Goal: Find specific page/section: Find specific page/section

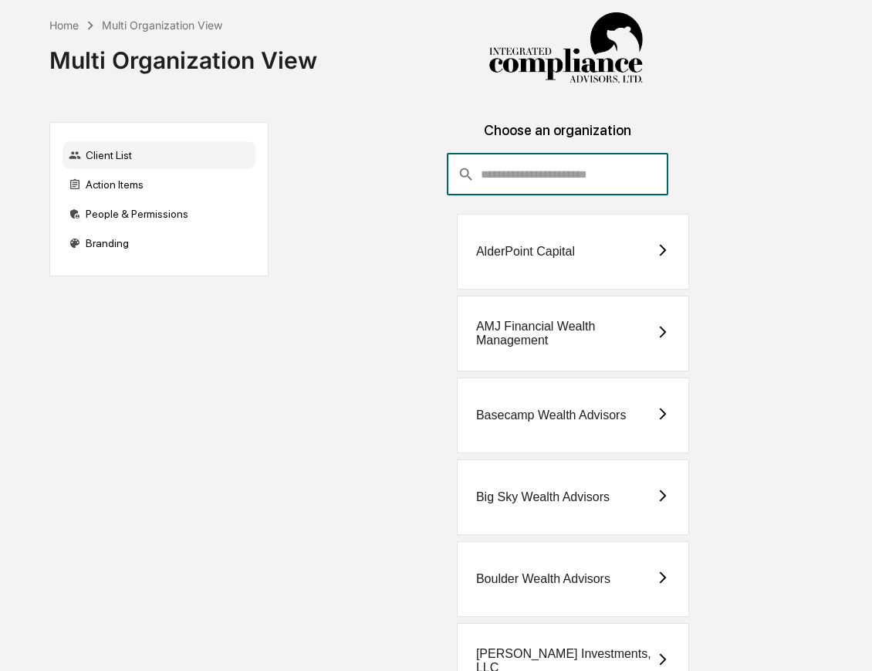
click at [526, 178] on input "consultant-dashboard__filter-organizations-search-bar" at bounding box center [575, 175] width 188 height 42
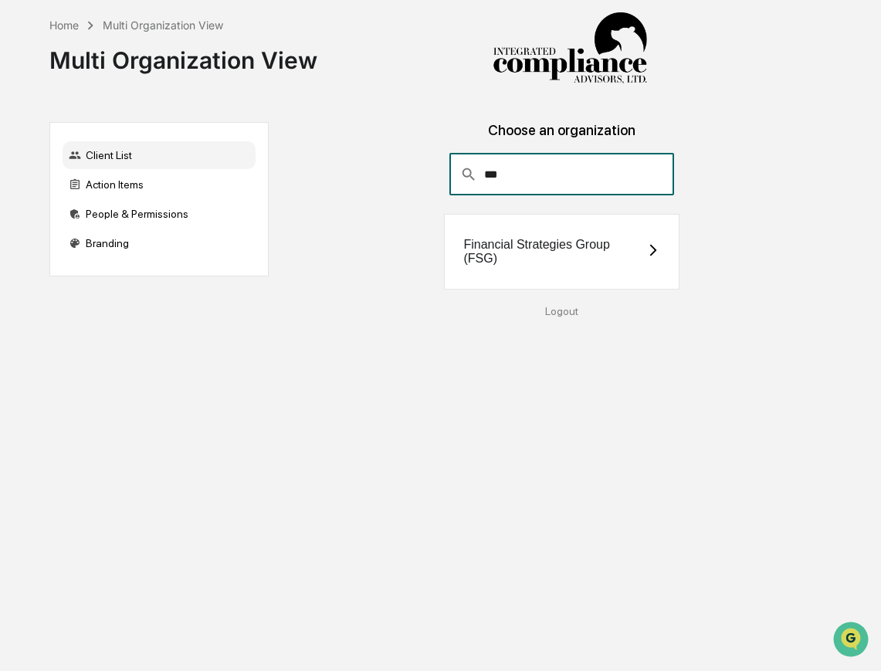
type input "***"
click at [526, 243] on div "Financial Strategies Group (FSG)" at bounding box center [554, 252] width 182 height 28
